Goal: Task Accomplishment & Management: Manage account settings

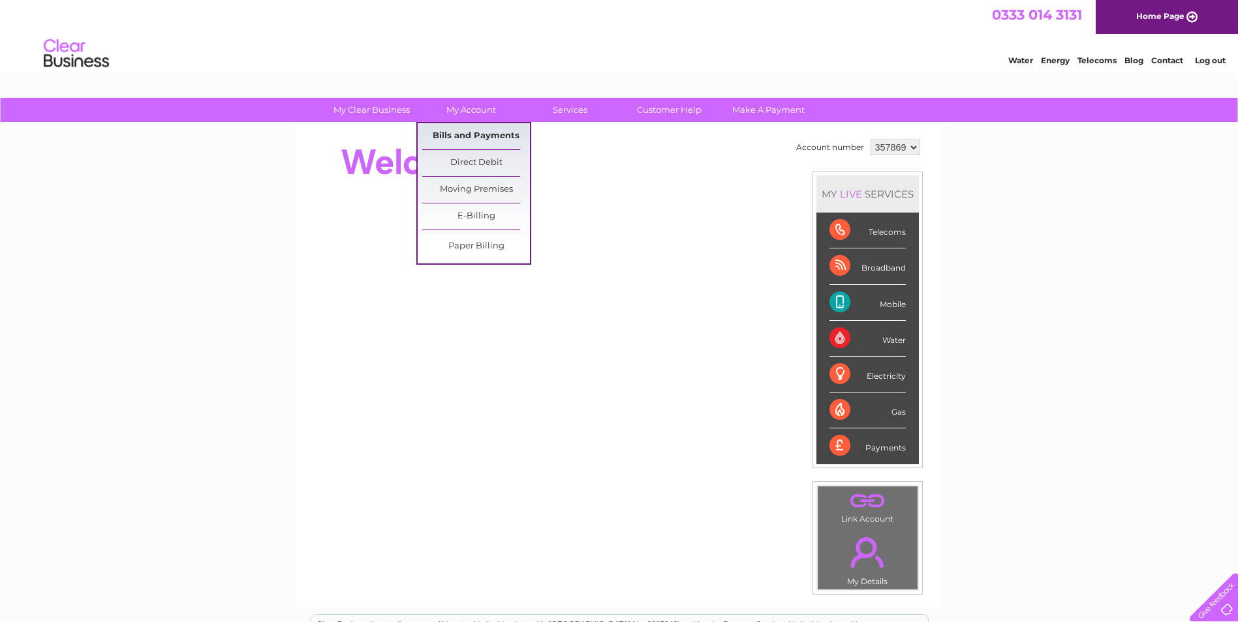
click at [470, 129] on link "Bills and Payments" at bounding box center [476, 136] width 108 height 26
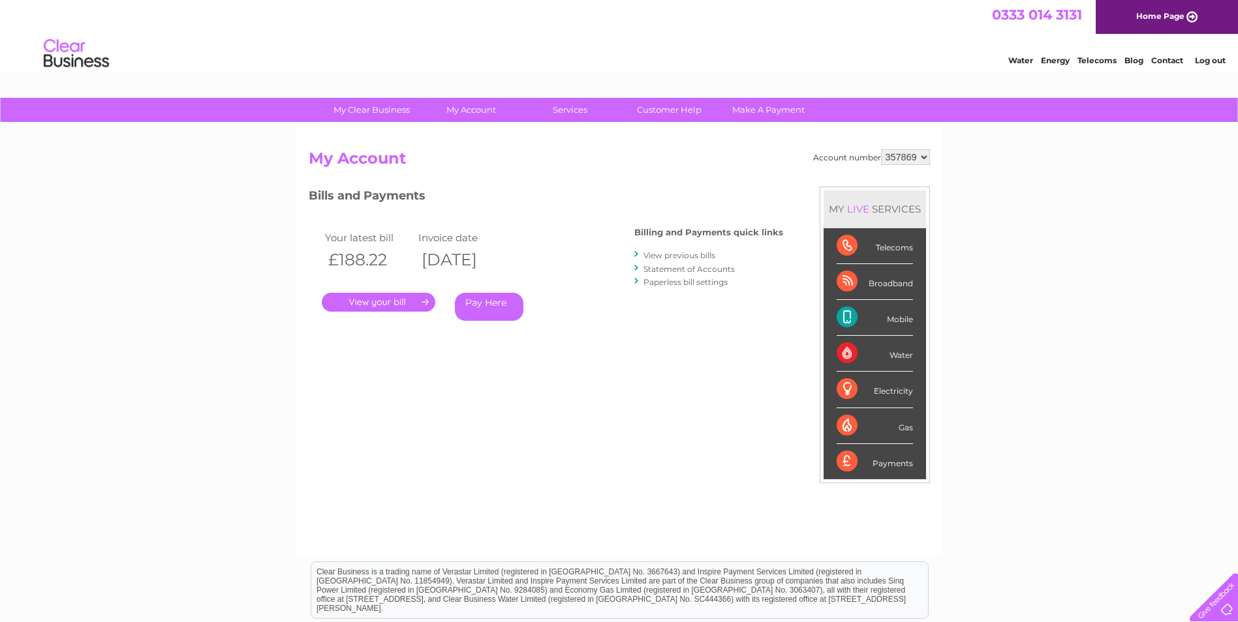
click at [393, 303] on link "." at bounding box center [379, 302] width 114 height 19
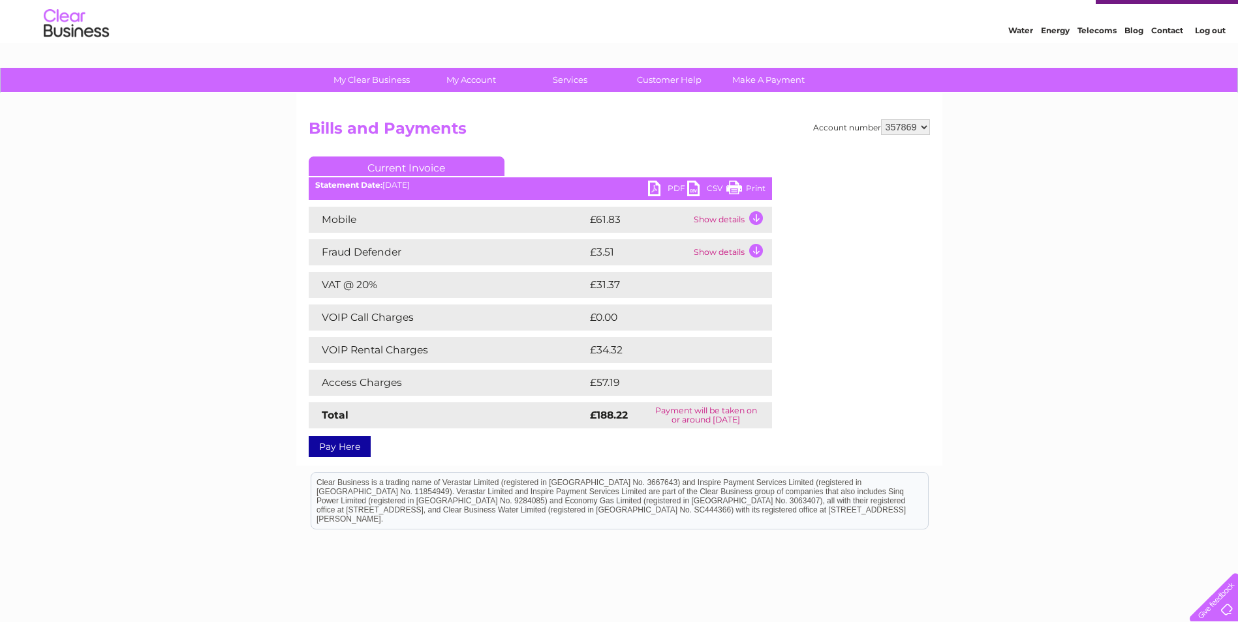
scroll to position [65, 0]
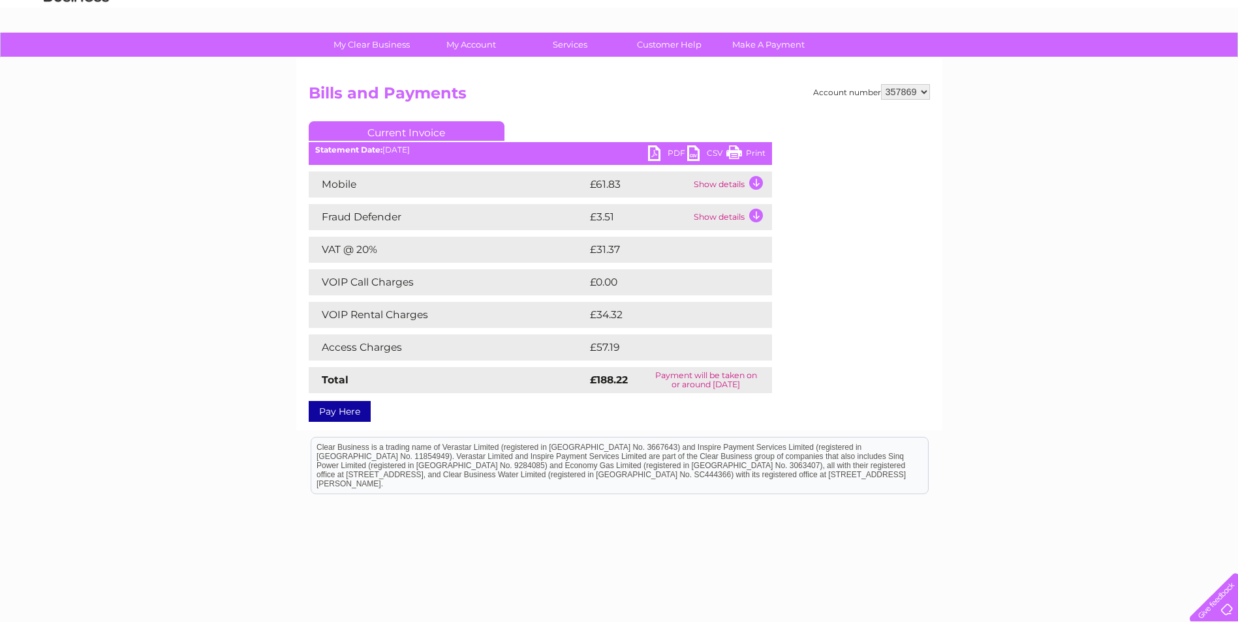
click at [679, 152] on link "PDF" at bounding box center [667, 154] width 39 height 19
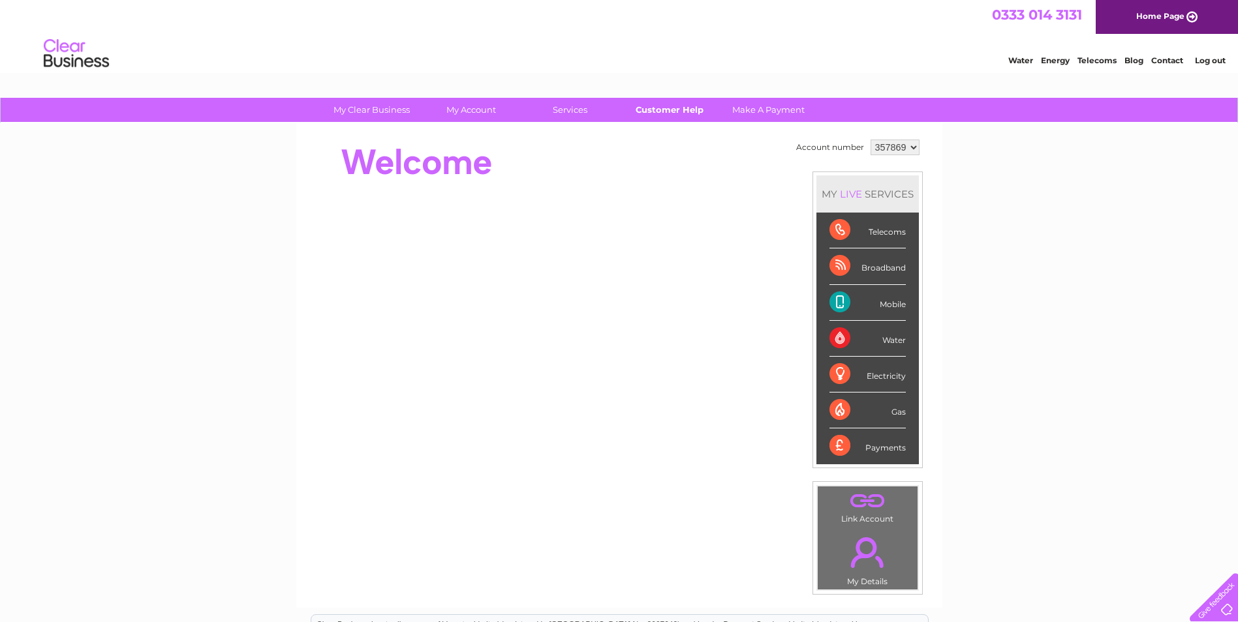
click at [677, 106] on link "Customer Help" at bounding box center [669, 110] width 108 height 24
